Goal: Navigation & Orientation: Find specific page/section

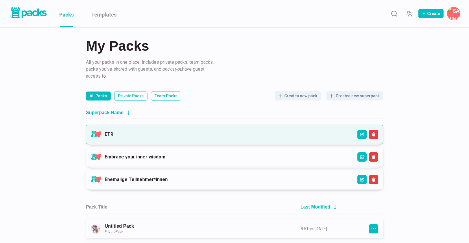
click at [113, 132] on link "ETR" at bounding box center [109, 133] width 9 height 5
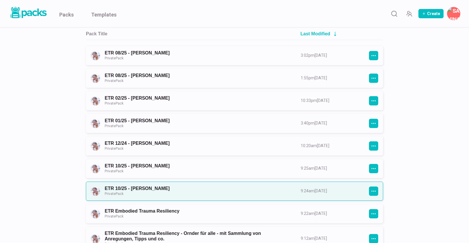
scroll to position [76, 0]
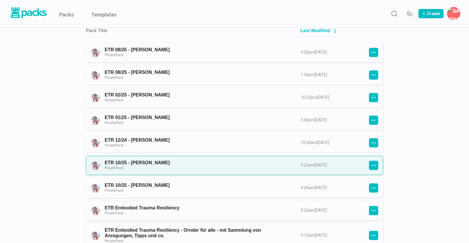
click at [170, 163] on link "ETR 10/25 - [PERSON_NAME] Private Pack" at bounding box center [198, 165] width 186 height 11
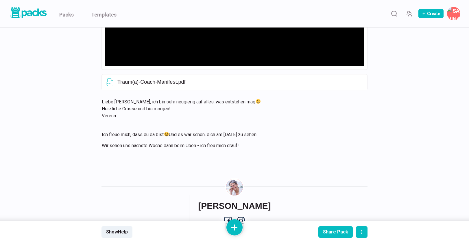
scroll to position [251, 0]
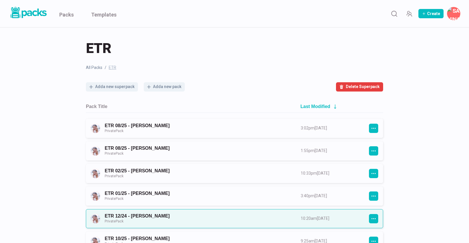
click at [141, 213] on link "ETR 12/24 - [PERSON_NAME] Private Pack" at bounding box center [198, 218] width 186 height 11
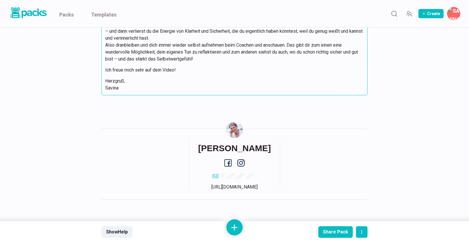
scroll to position [6474, 0]
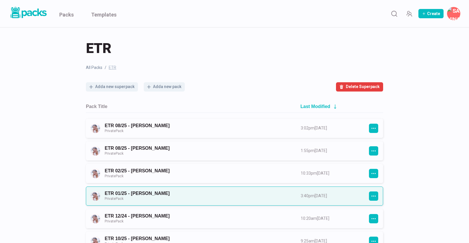
click at [145, 194] on link "ETR 01/25 - [PERSON_NAME] Private Pack" at bounding box center [198, 195] width 186 height 11
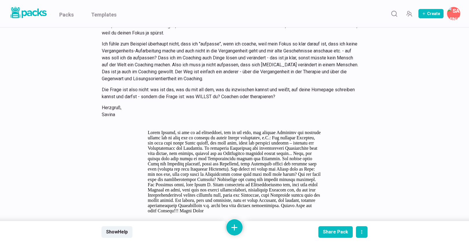
scroll to position [5333, 0]
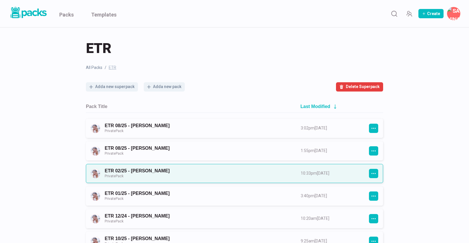
click at [139, 174] on link "ETR 02/25 - [PERSON_NAME] Private Pack" at bounding box center [198, 173] width 186 height 11
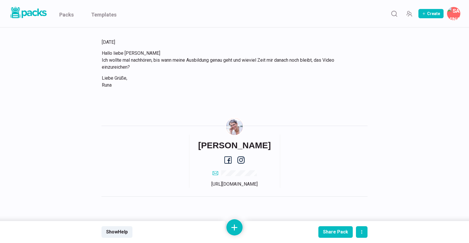
scroll to position [2486, 0]
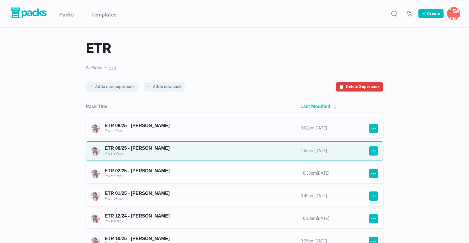
click at [148, 151] on link "ETR 08/25 - [PERSON_NAME] Private Pack" at bounding box center [198, 150] width 186 height 11
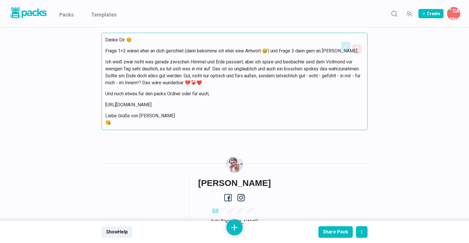
scroll to position [3559, 0]
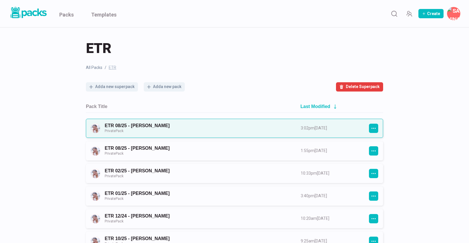
click at [129, 126] on link "ETR 08/25 - [PERSON_NAME] Private Pack" at bounding box center [198, 128] width 186 height 11
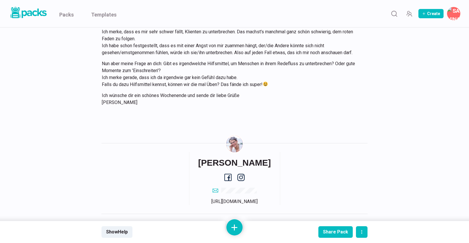
scroll to position [1608, 0]
